Goal: Check status: Check status

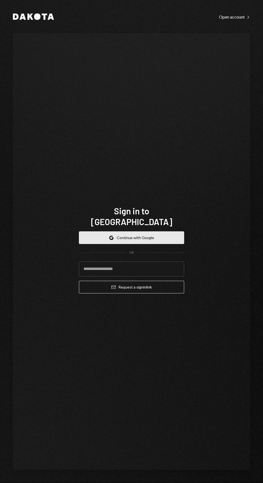
click at [155, 244] on button "Google Continue with Google" at bounding box center [131, 237] width 105 height 13
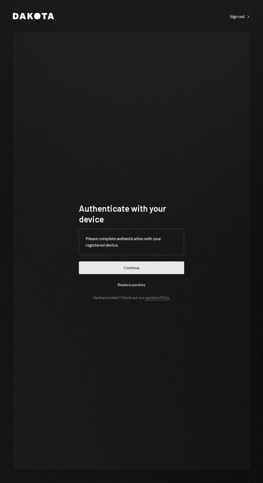
click at [161, 274] on button "Continue" at bounding box center [131, 267] width 105 height 13
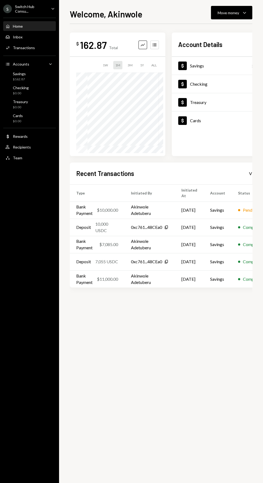
scroll to position [0, 26]
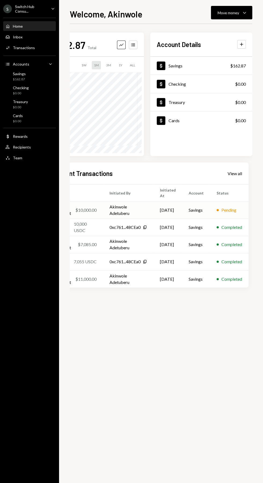
click at [236, 213] on div "Pending" at bounding box center [229, 210] width 15 height 6
